Goal: Transaction & Acquisition: Purchase product/service

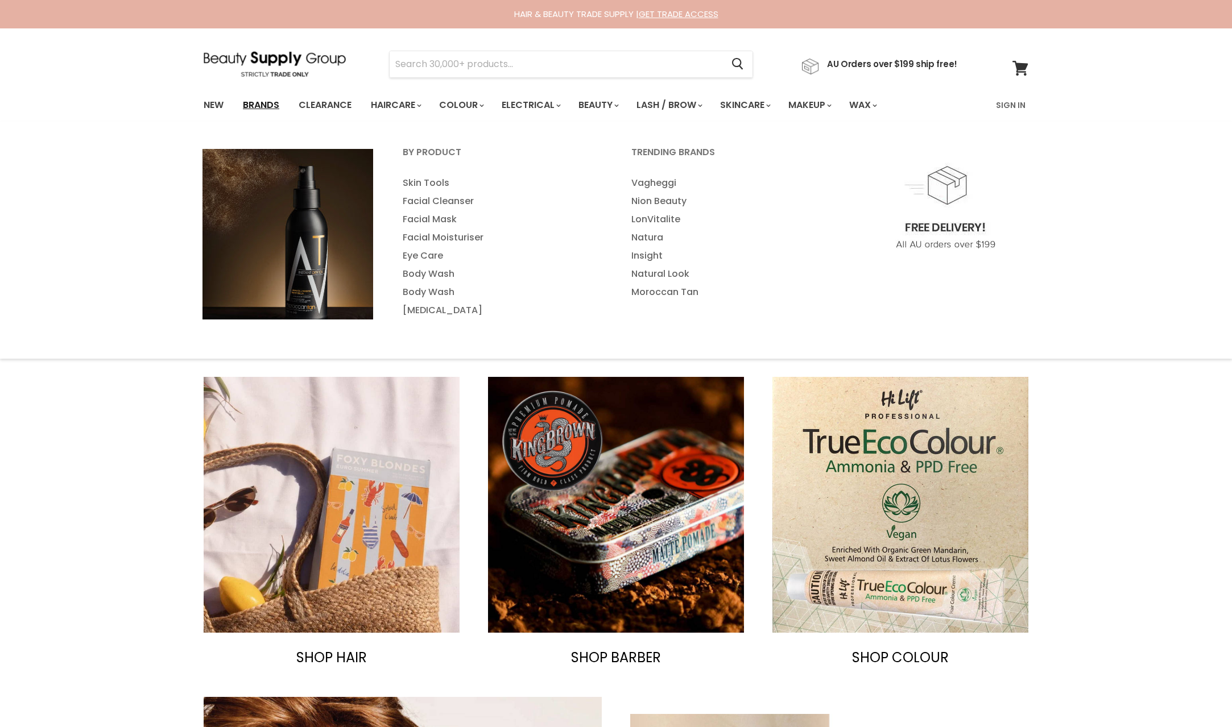
click at [259, 106] on link "Brands" at bounding box center [260, 105] width 53 height 24
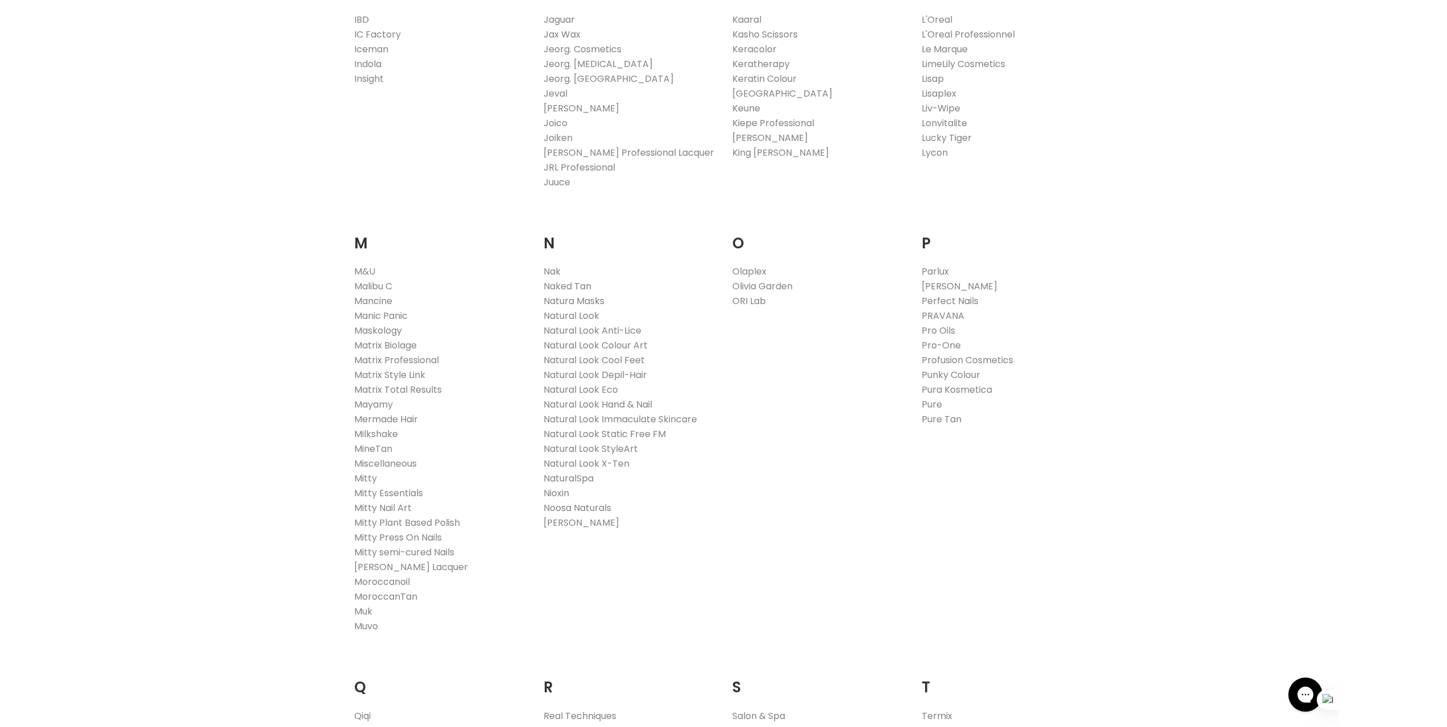
scroll to position [1194, 0]
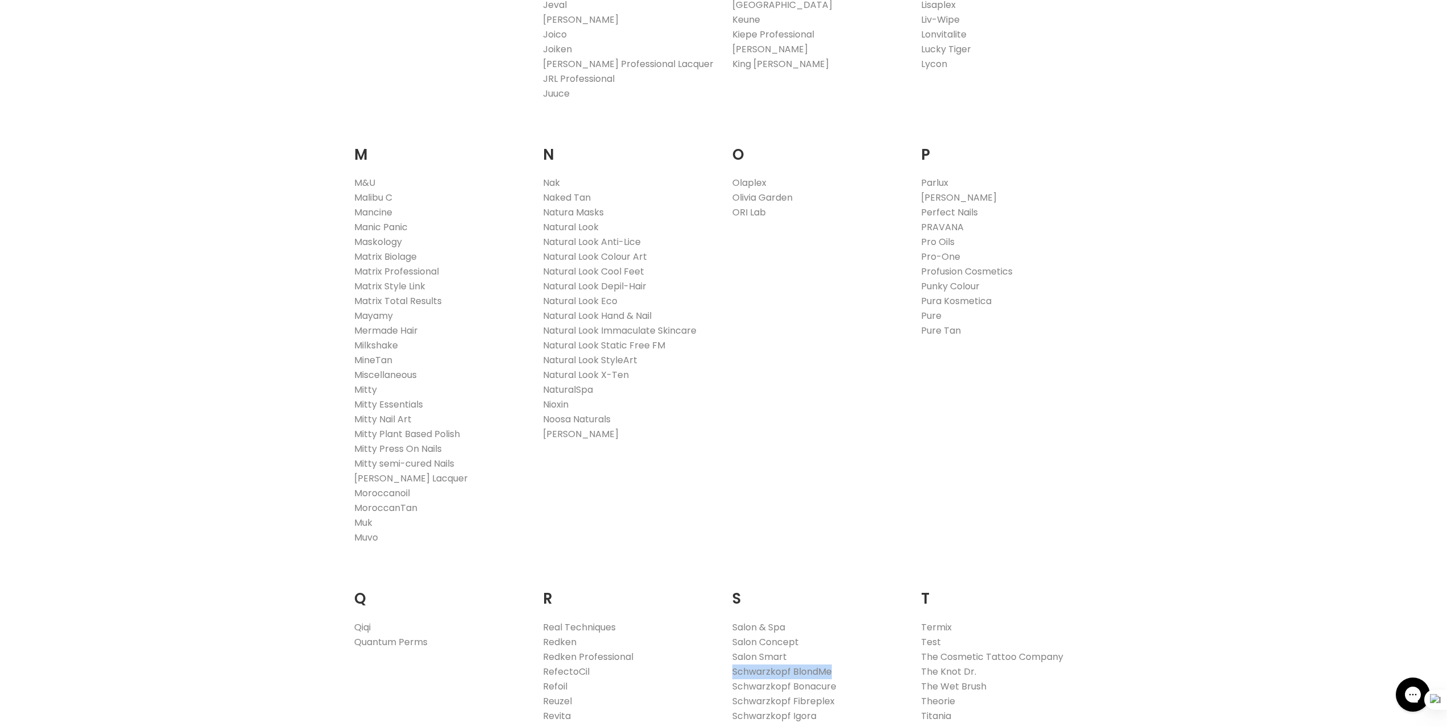
drag, startPoint x: 866, startPoint y: 672, endPoint x: 731, endPoint y: 675, distance: 134.8
copy link "Schwarzkopf BlondMe"
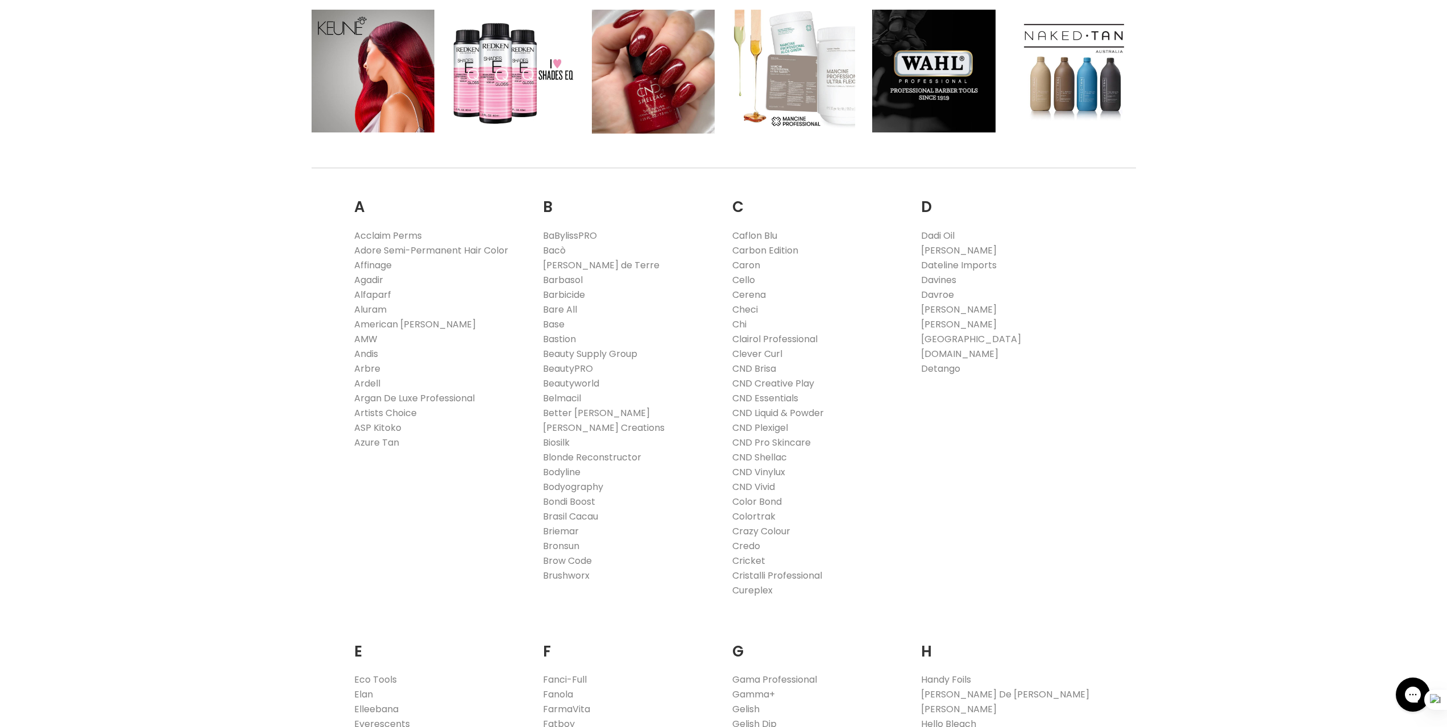
scroll to position [227, 0]
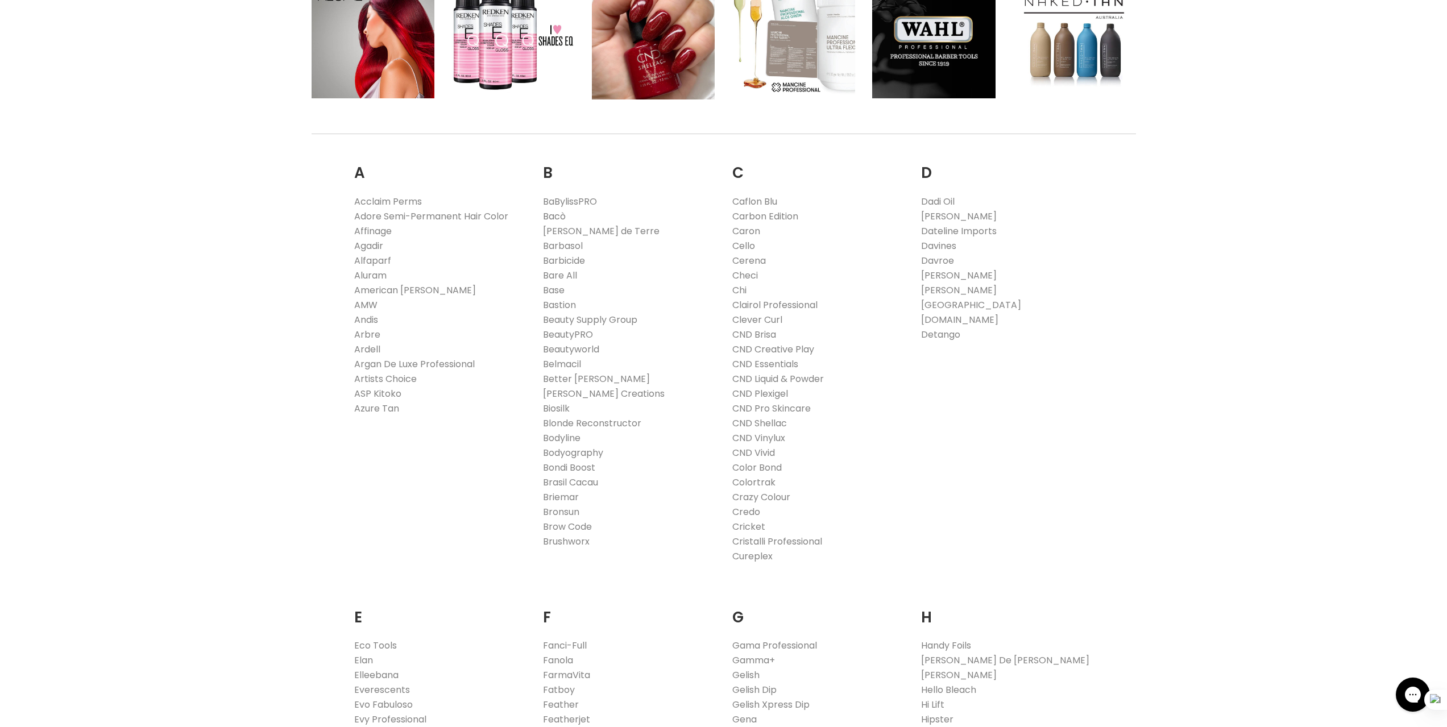
click at [557, 214] on link "Bacò" at bounding box center [554, 216] width 23 height 13
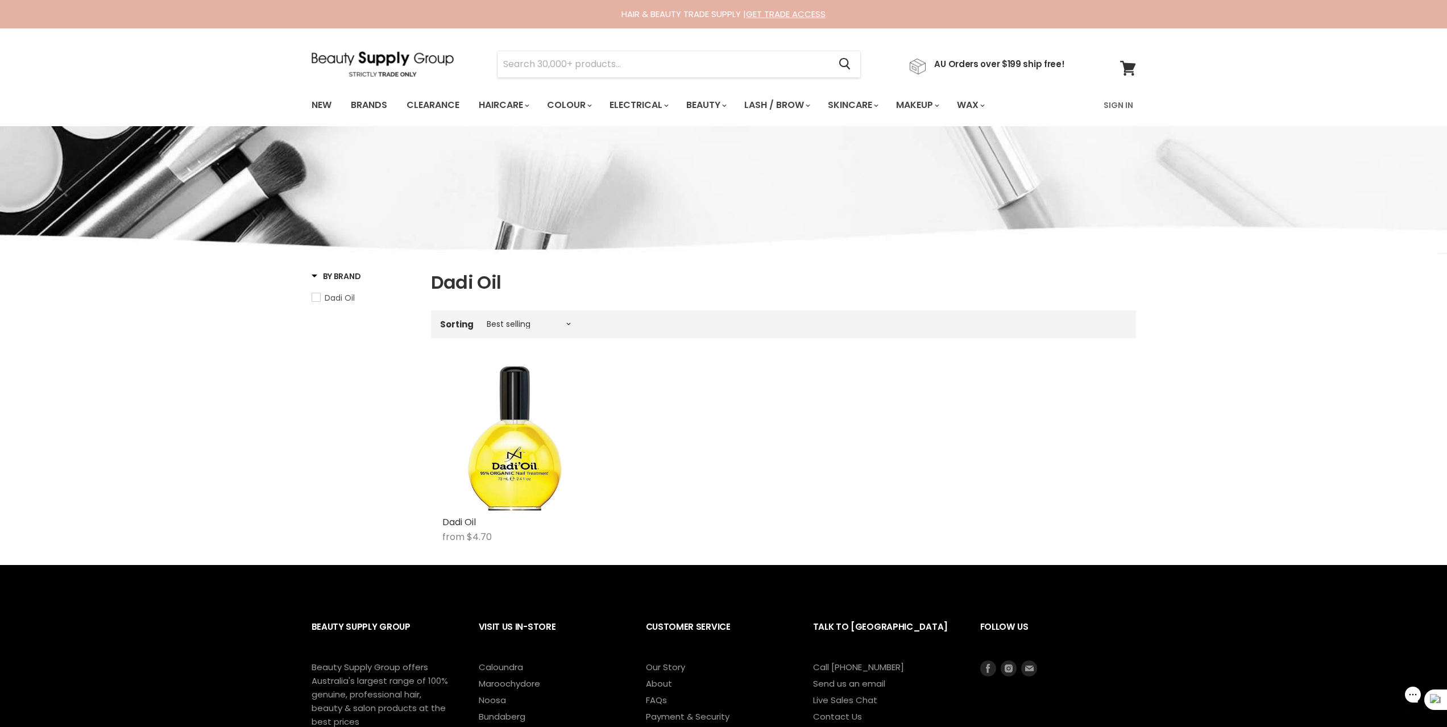
click at [245, 417] on div "By Brand Dadi Oil Home Dadi Oil Dadi Oil Sorting Best selling Featured Alphabet…" at bounding box center [723, 352] width 1447 height 428
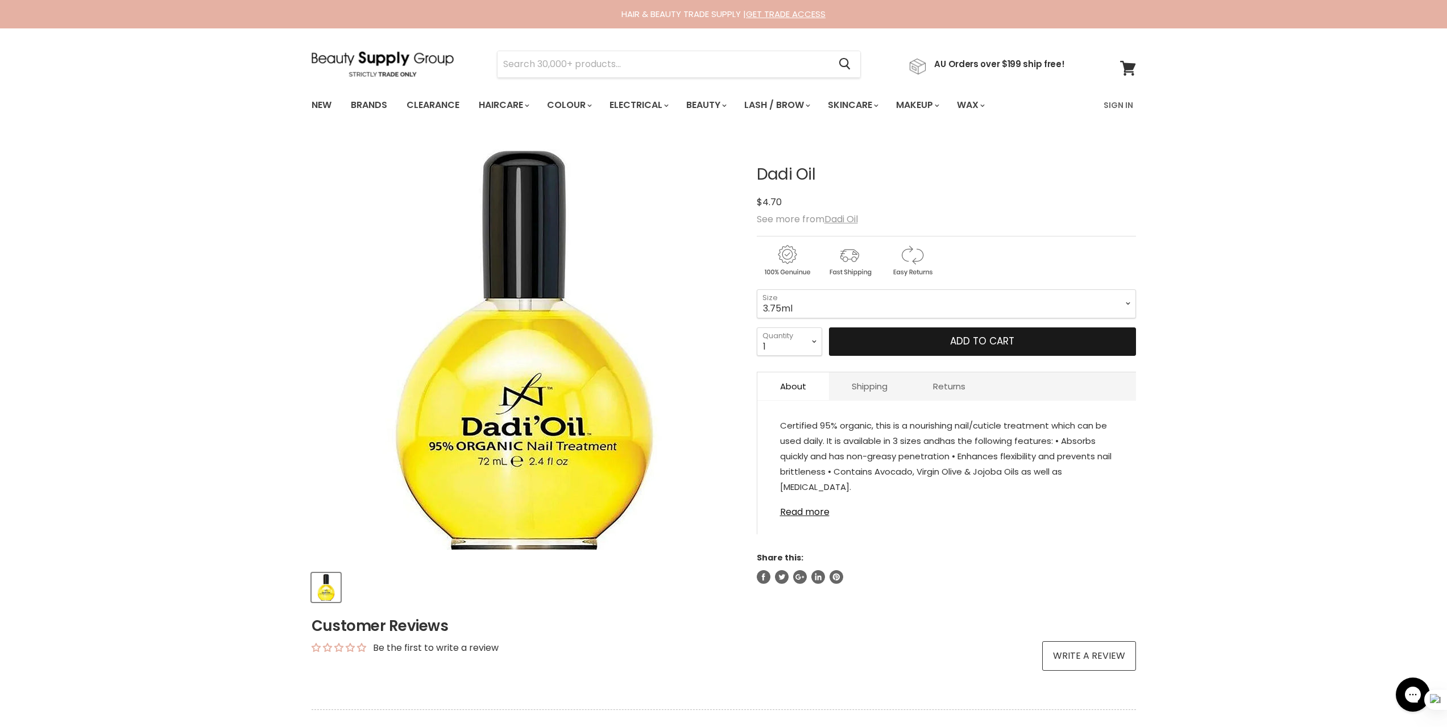
click at [971, 336] on span "Add to cart" at bounding box center [982, 341] width 64 height 14
click at [886, 299] on select "3.75ml 14.3ml 72ml 24 packs x 3.75ml" at bounding box center [946, 303] width 379 height 28
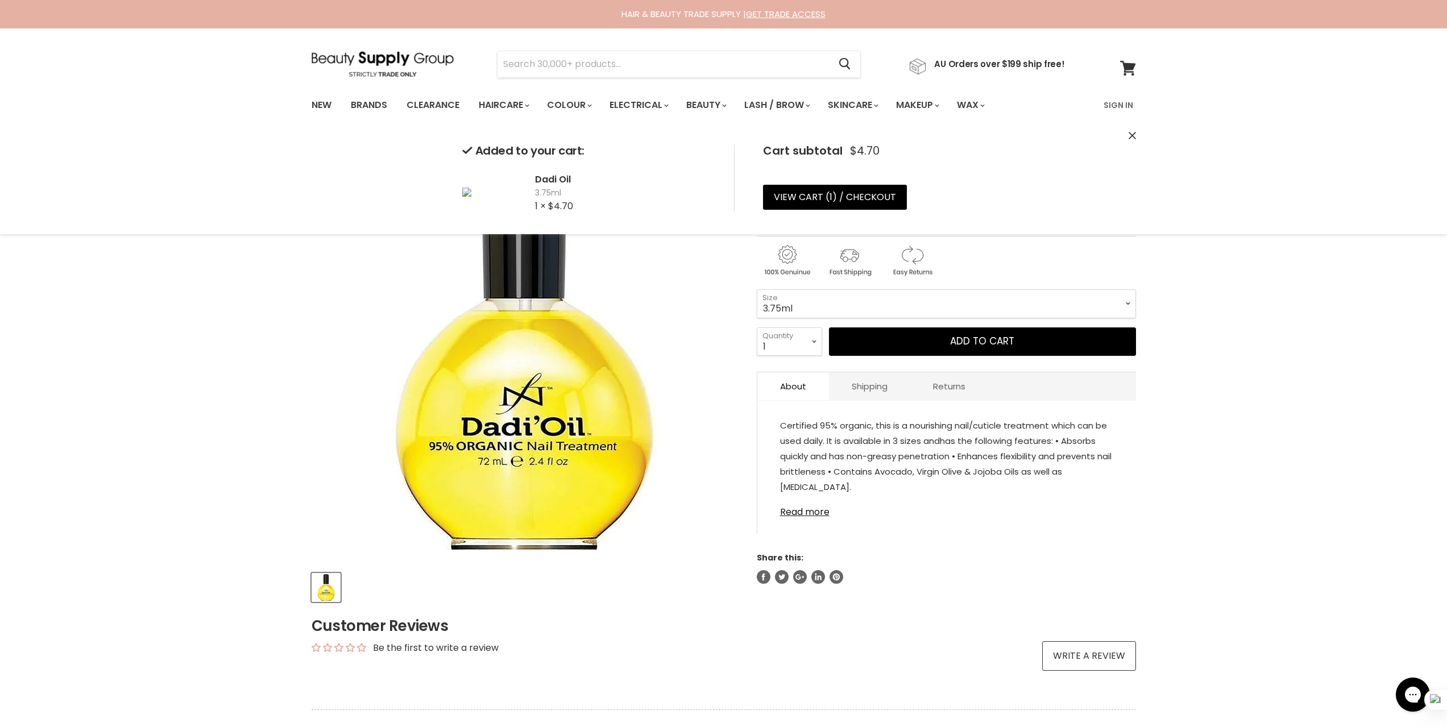
click at [886, 299] on select "3.75ml 14.3ml 72ml 24 packs x 3.75ml" at bounding box center [946, 303] width 379 height 28
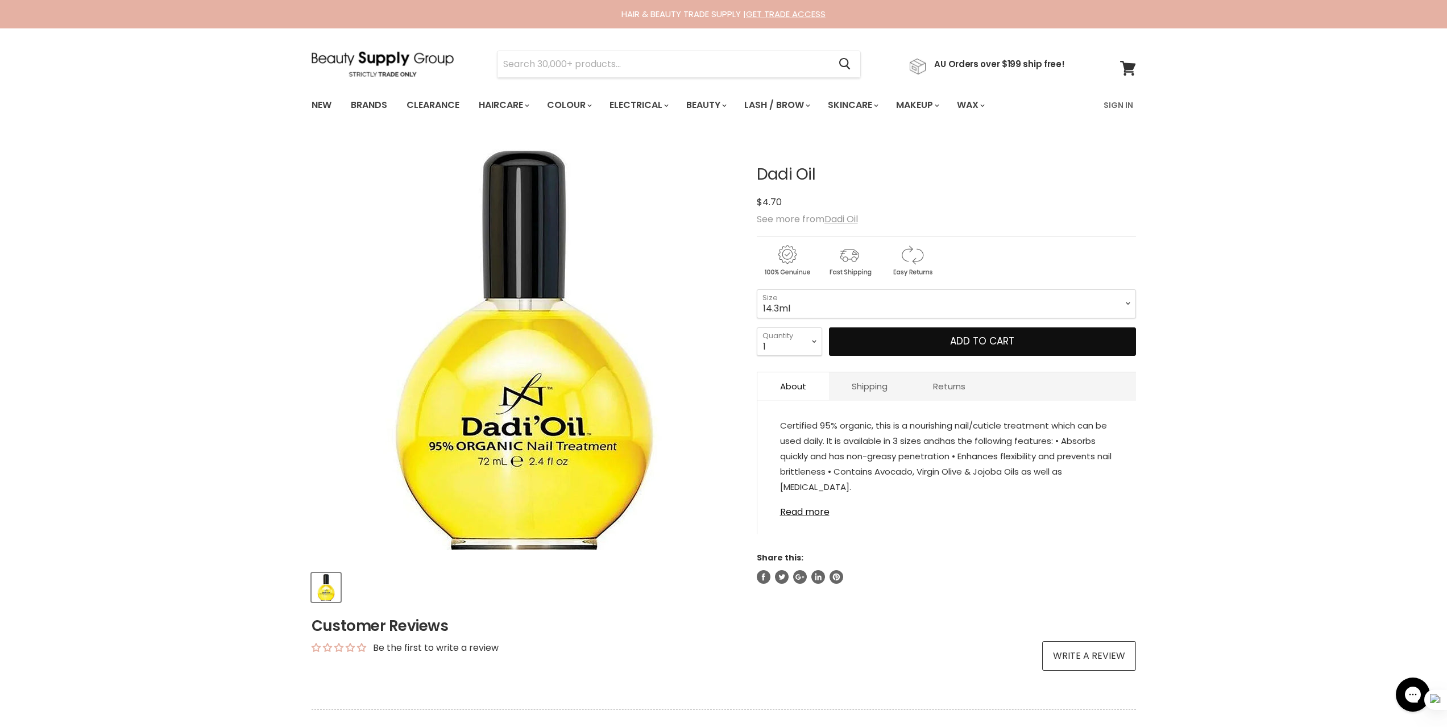
click at [757, 289] on select "3.75ml 14.3ml 72ml 24 packs x 3.75ml" at bounding box center [946, 303] width 379 height 28
click at [856, 318] on form "3.75ml - 14.3ml - 72ml - 24 packs x 3.75ml - 3.75ml 14.3ml 72ml 24 packs x 3.75…" at bounding box center [946, 322] width 379 height 67
click at [856, 313] on select "3.75ml 14.3ml 72ml 24 packs x 3.75ml" at bounding box center [946, 303] width 379 height 28
click at [757, 289] on select "3.75ml 14.3ml 72ml 24 packs x 3.75ml" at bounding box center [946, 303] width 379 height 28
drag, startPoint x: 845, startPoint y: 303, endPoint x: 835, endPoint y: 317, distance: 17.2
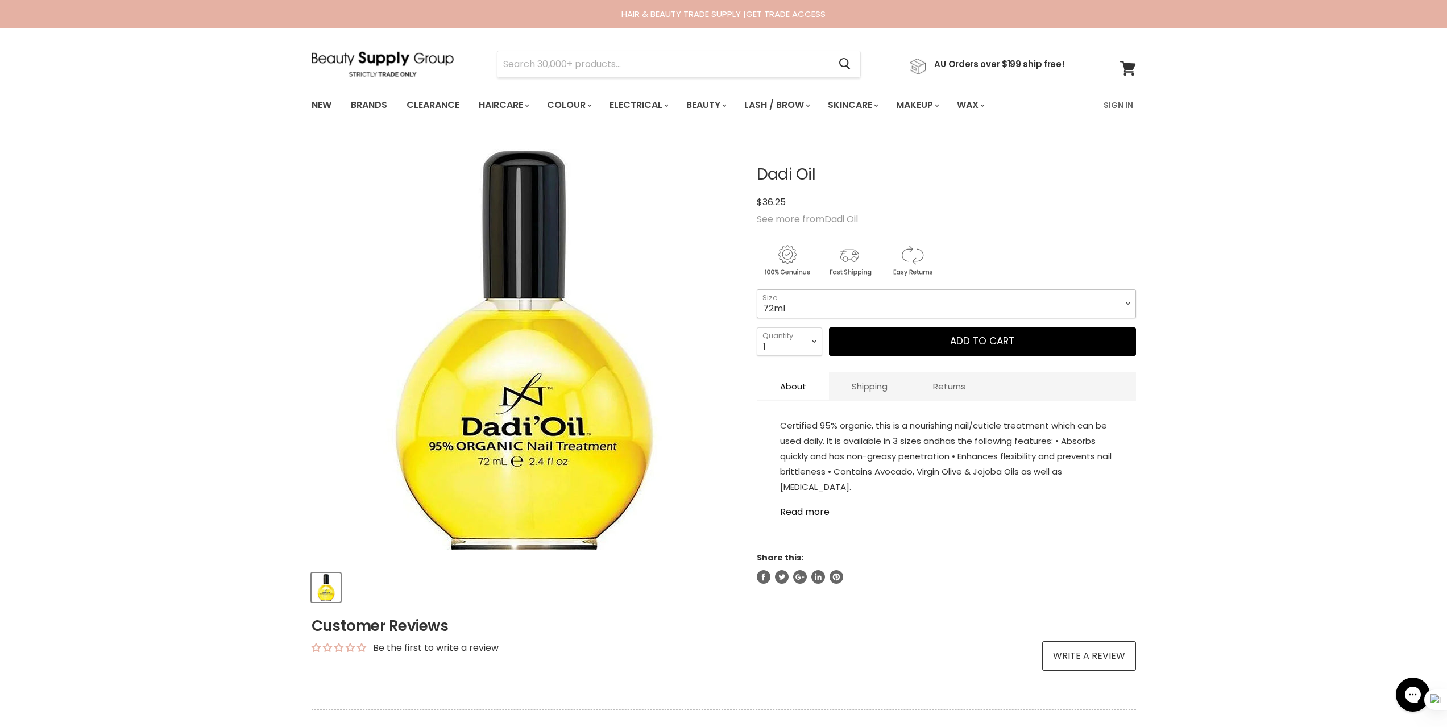
click at [845, 303] on select "3.75ml 14.3ml 72ml 24 packs x 3.75ml" at bounding box center [946, 303] width 379 height 28
click at [757, 289] on select "3.75ml 14.3ml 72ml 24 packs x 3.75ml" at bounding box center [946, 303] width 379 height 28
select select "24 packs x 3.75ml"
drag, startPoint x: 1210, startPoint y: 196, endPoint x: 1164, endPoint y: 147, distance: 66.8
click at [1210, 194] on div "Home Dadi Oil Dadi Oil Click or scroll to zoom Tap or pinch to zoom" at bounding box center [723, 474] width 1447 height 673
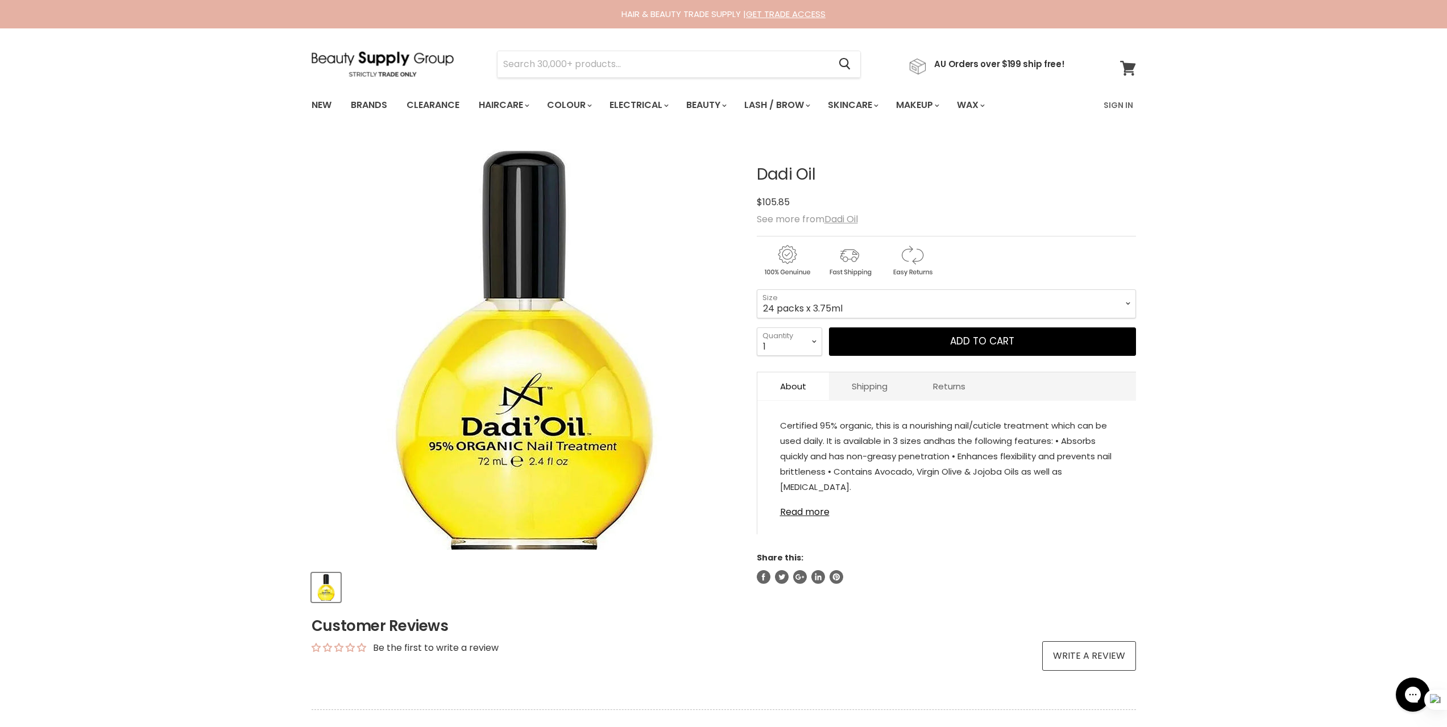
click at [1115, 61] on link "View cart" at bounding box center [1128, 68] width 27 height 26
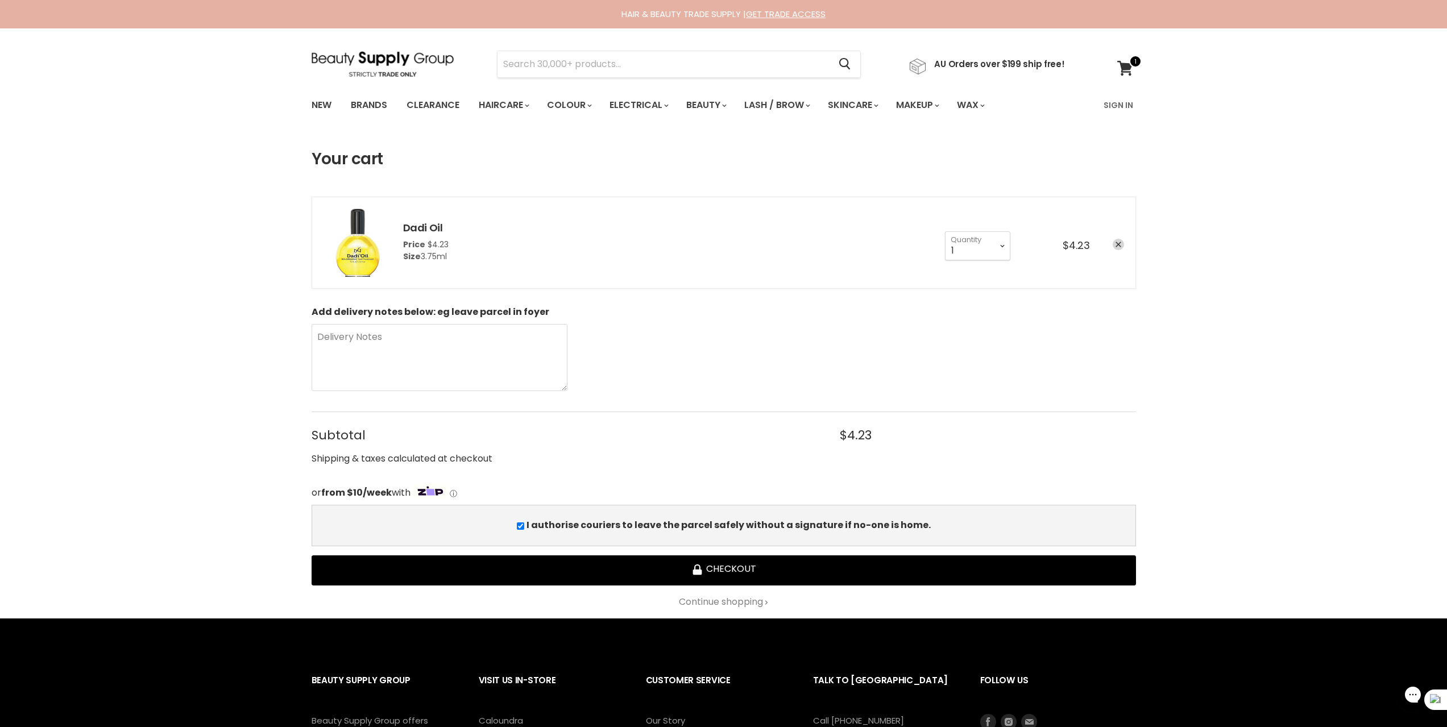
click at [367, 256] on img "cart checkout" at bounding box center [358, 243] width 68 height 68
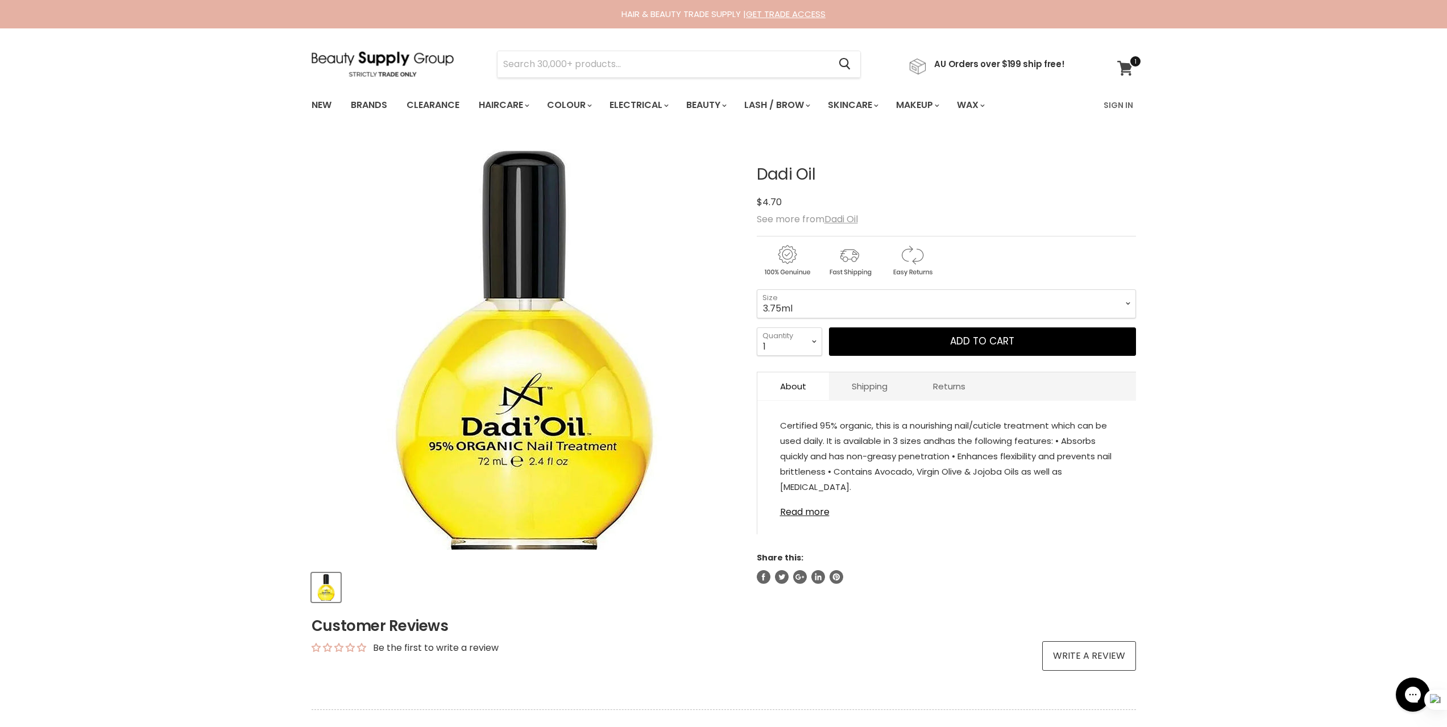
click at [1129, 64] on span at bounding box center [1135, 61] width 13 height 13
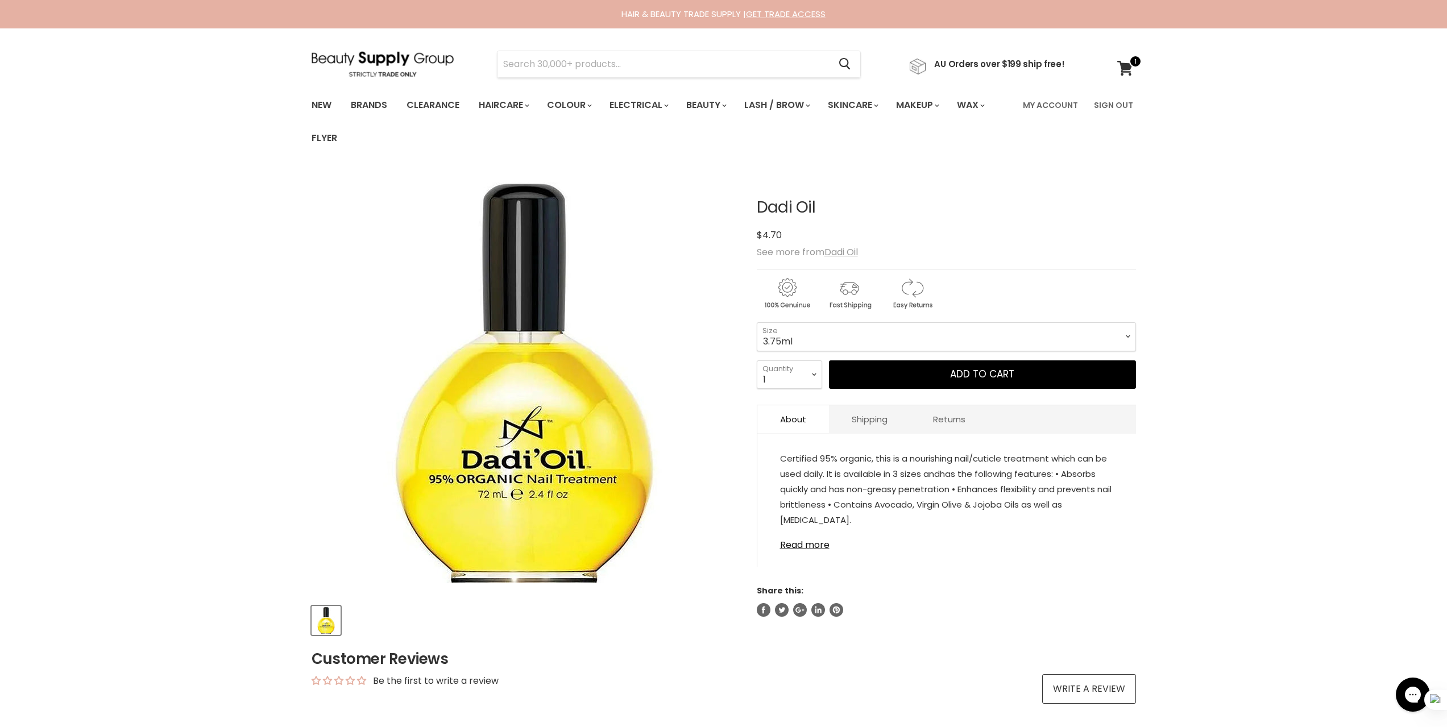
click at [154, 196] on div "Home Dadi Oil Dadi Oil Click or scroll to zoom Tap or pinch to zoom" at bounding box center [723, 507] width 1447 height 673
click at [1199, 517] on div "Home Dadi Oil Dadi Oil Click or scroll to zoom Tap or pinch to zoom" at bounding box center [723, 507] width 1447 height 673
click at [1123, 65] on icon at bounding box center [1124, 68] width 15 height 15
drag, startPoint x: 844, startPoint y: 240, endPoint x: 757, endPoint y: 241, distance: 87.0
click at [757, 241] on div "$4.70" at bounding box center [946, 234] width 379 height 15
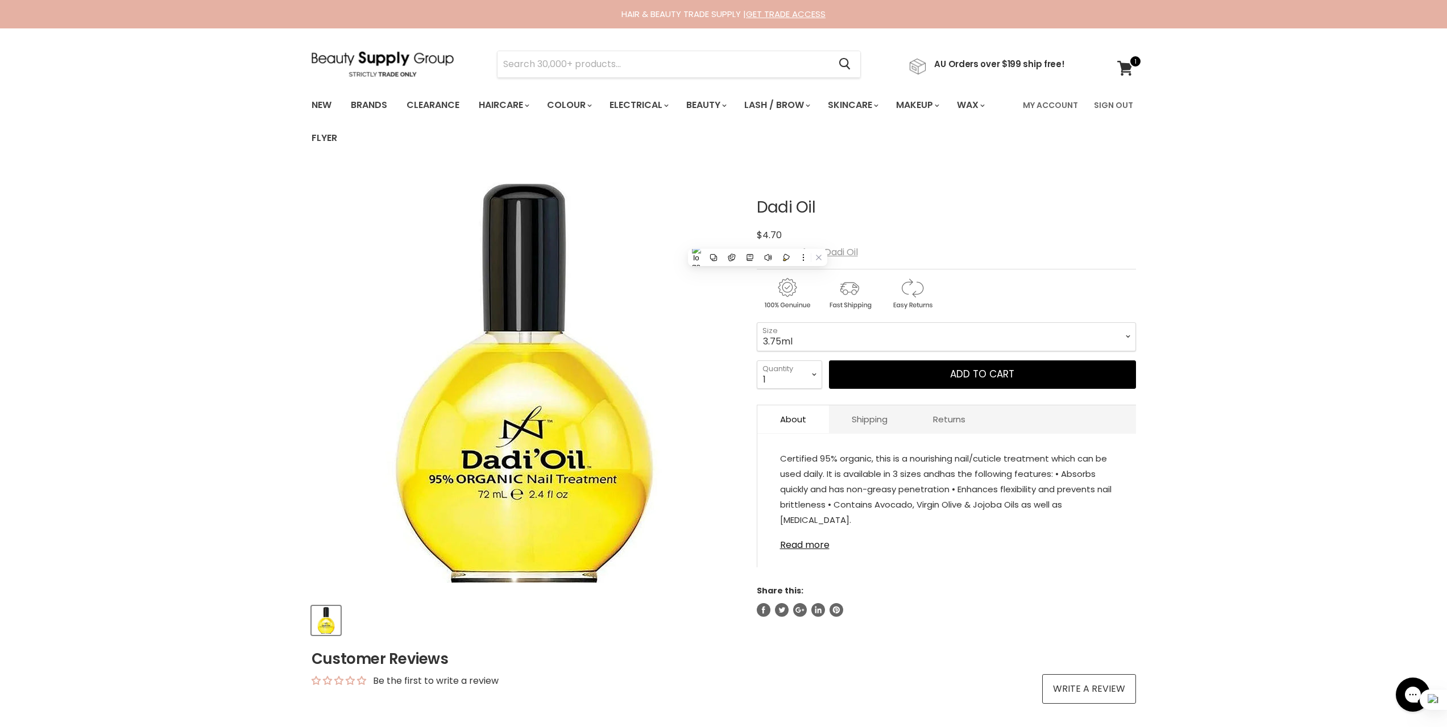
click at [1336, 177] on div "Home Dadi Oil Click or scroll to zoom Tap or pinch to zoom" at bounding box center [723, 613] width 1447 height 884
